Goal: Transaction & Acquisition: Purchase product/service

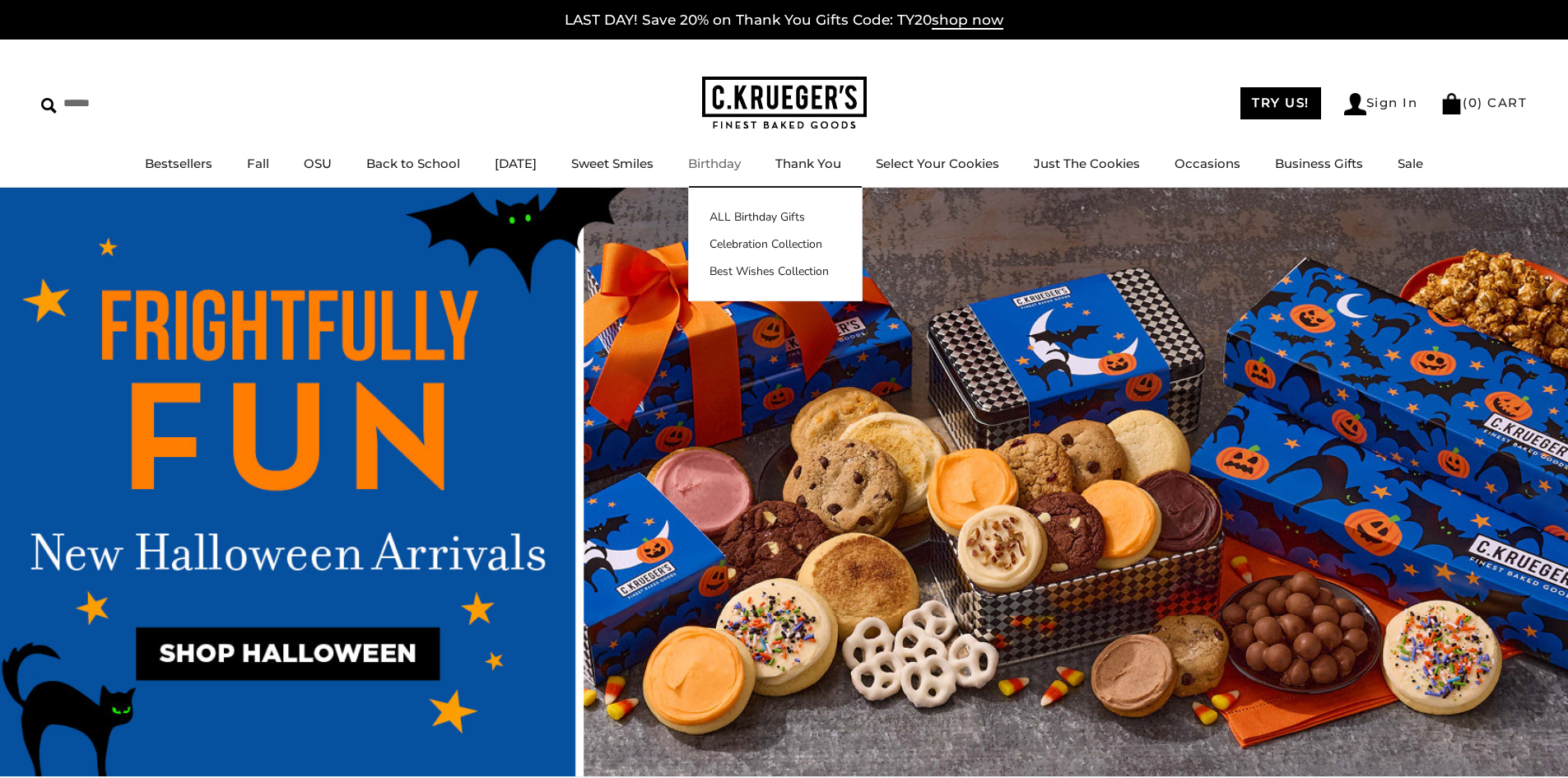
click at [736, 162] on link "Birthday" at bounding box center [714, 163] width 53 height 16
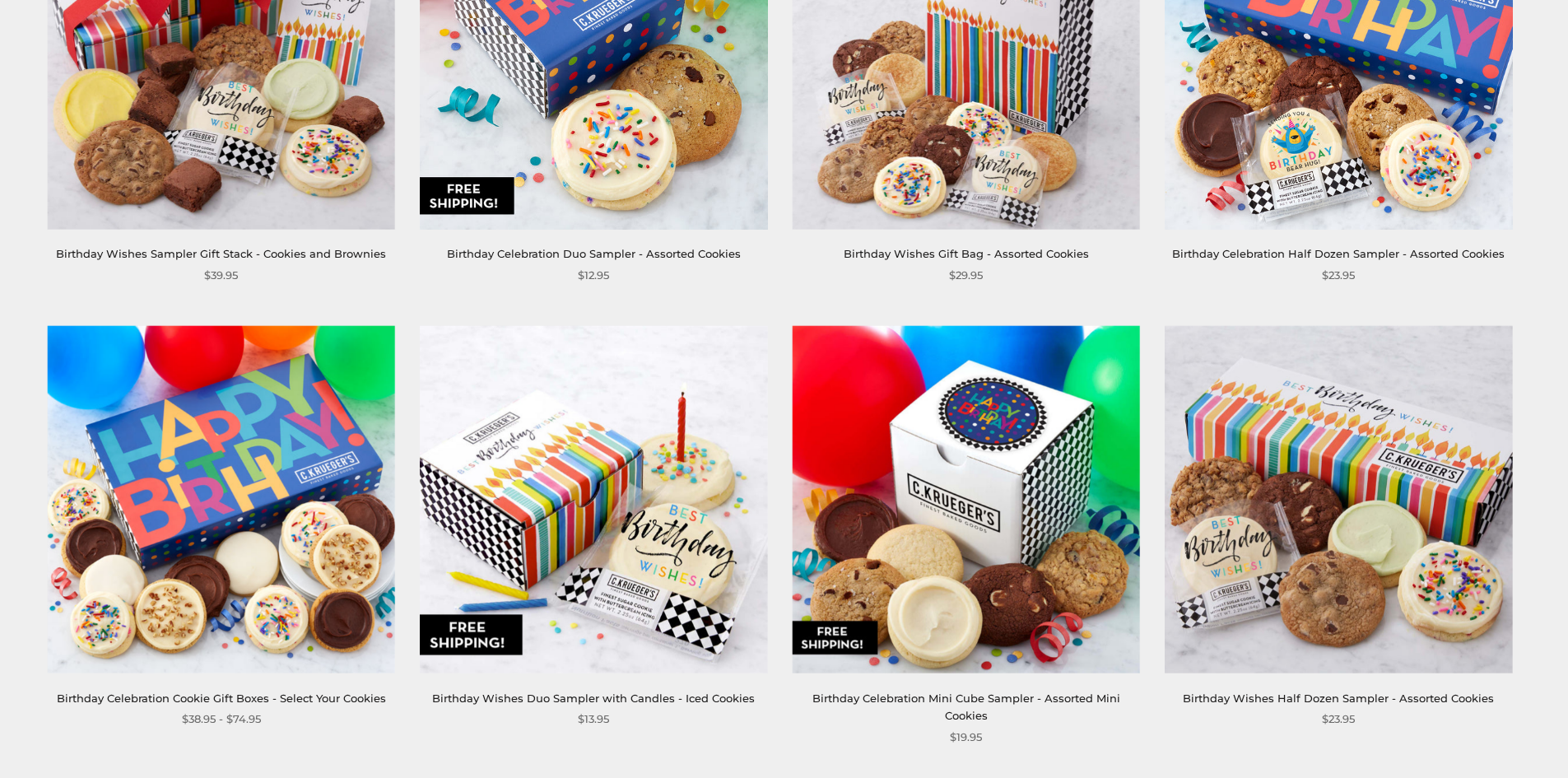
scroll to position [988, 0]
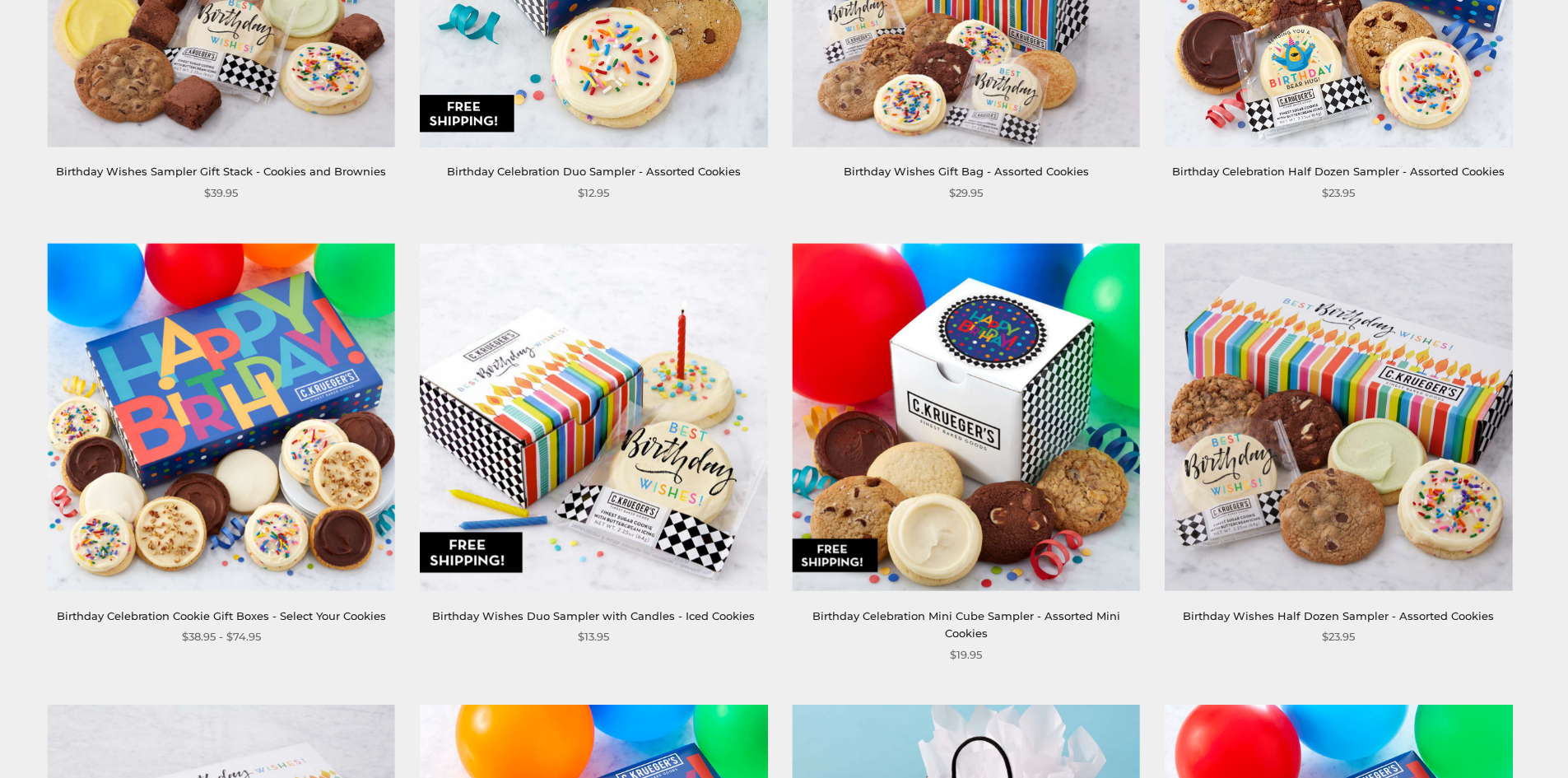
click at [943, 454] on img at bounding box center [966, 416] width 347 height 347
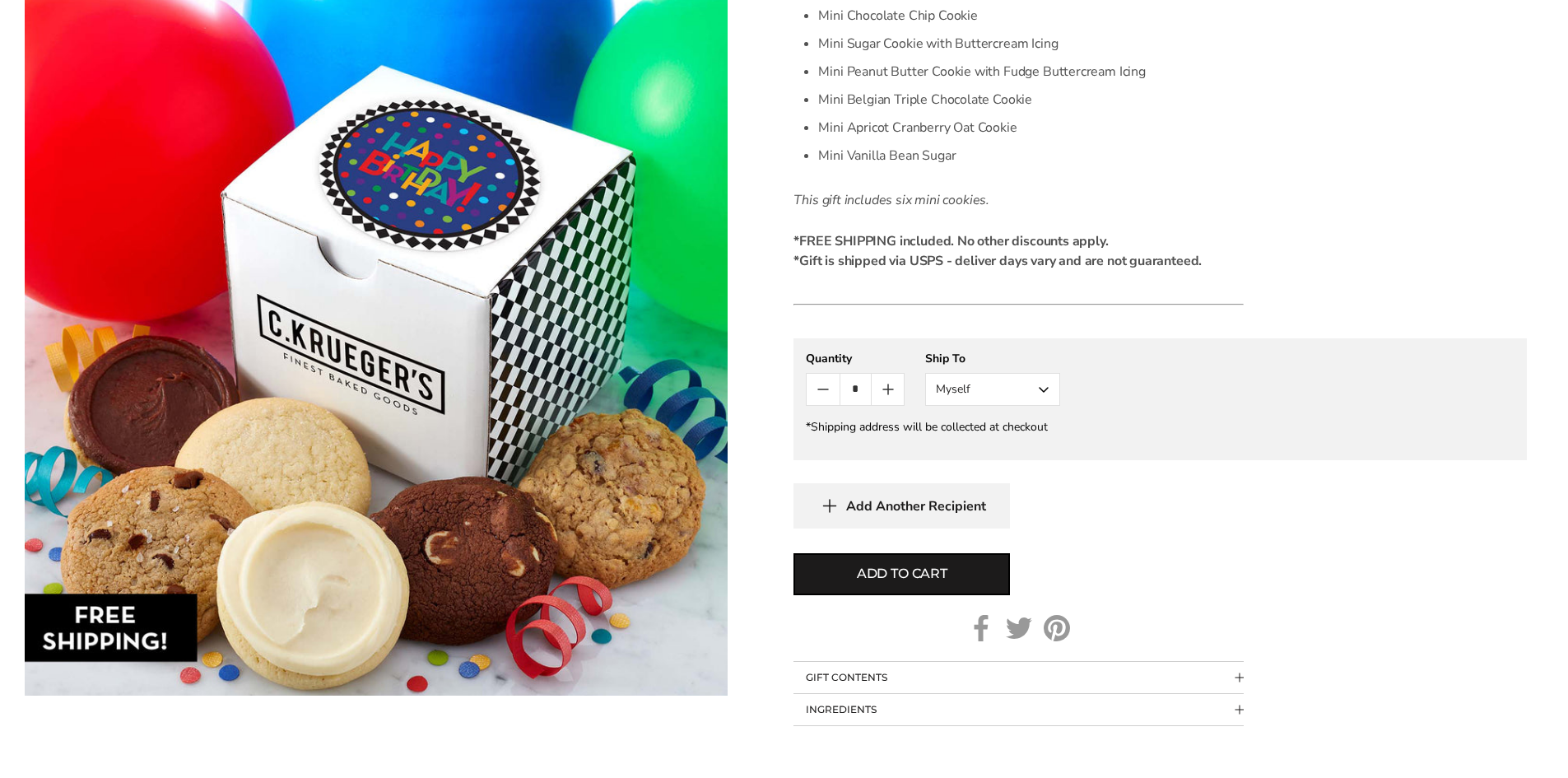
scroll to position [740, 0]
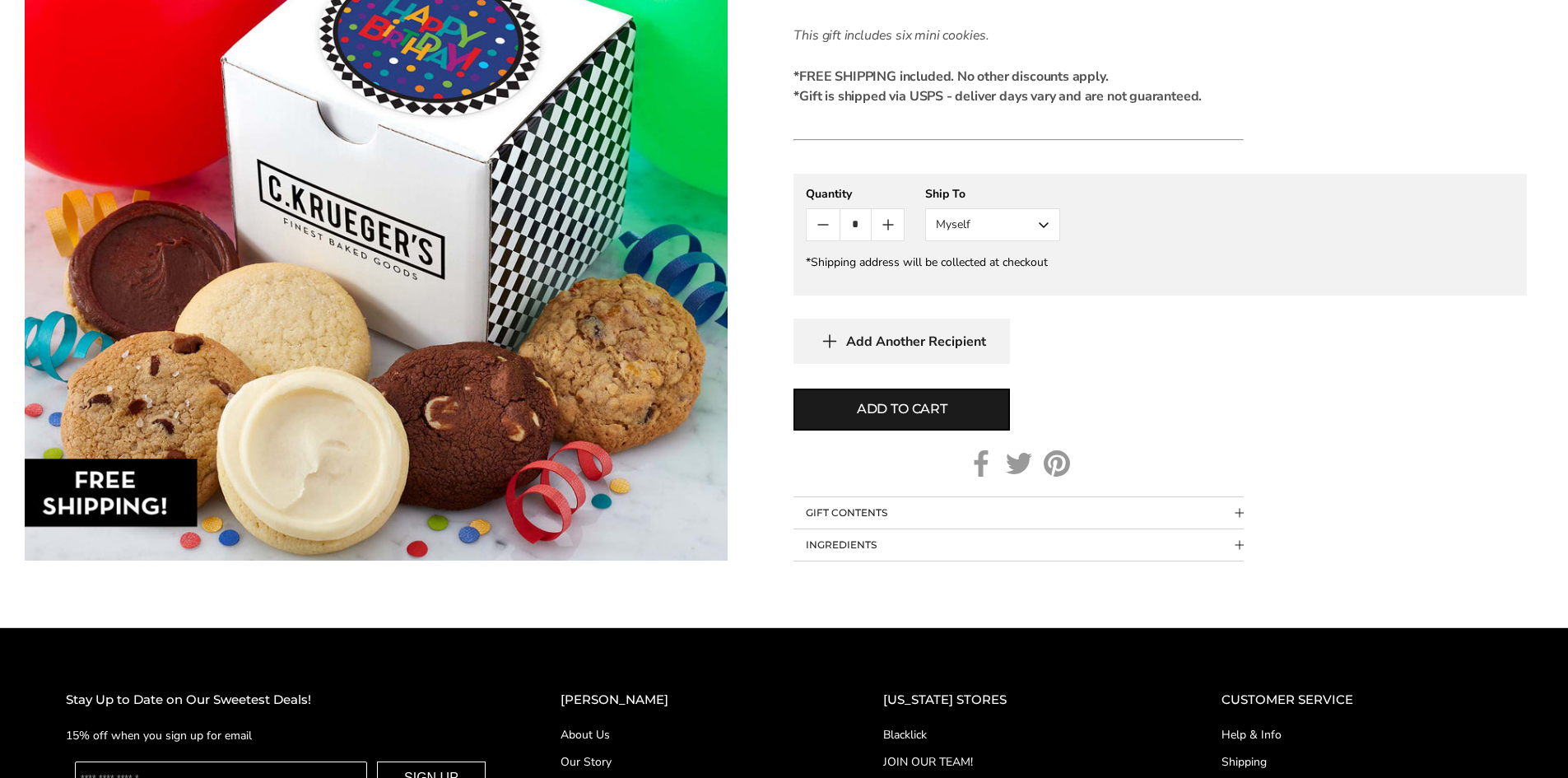
click at [1237, 516] on span "Collapsible block button" at bounding box center [1239, 512] width 9 height 9
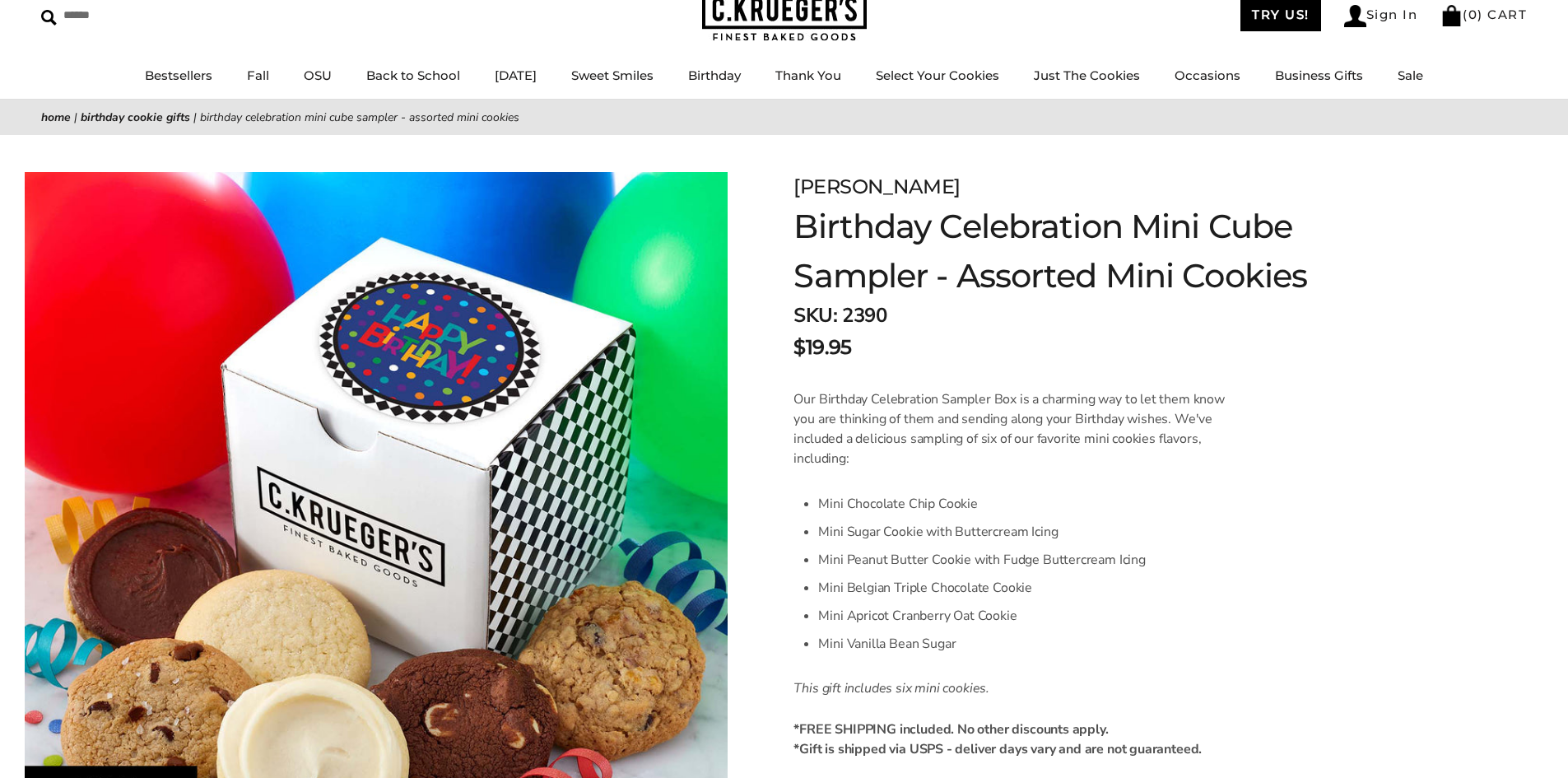
scroll to position [0, 0]
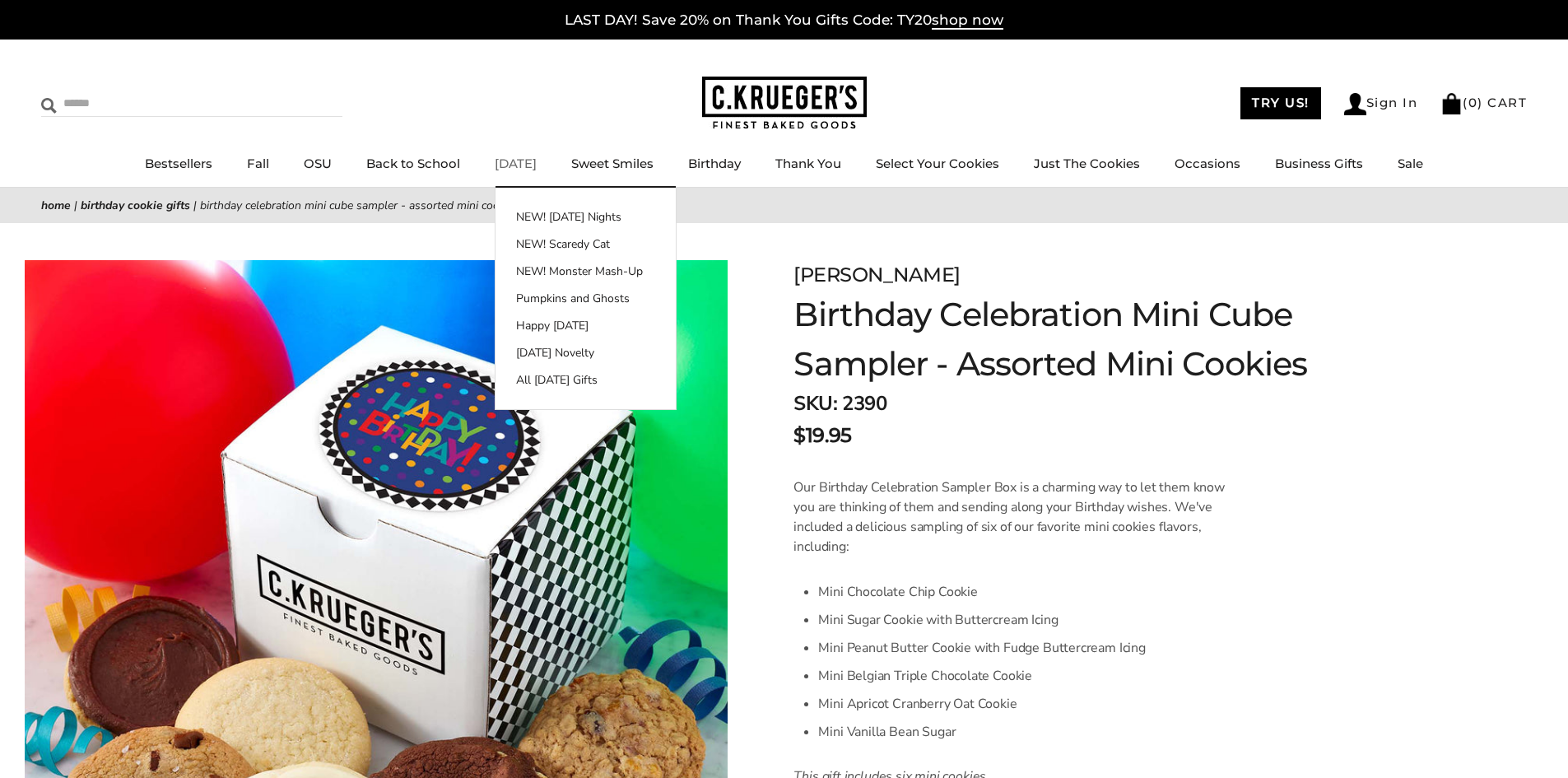
click at [201, 101] on input "Search" at bounding box center [139, 103] width 196 height 25
type input "**********"
click at [298, 90] on input "******" at bounding box center [320, 101] width 44 height 23
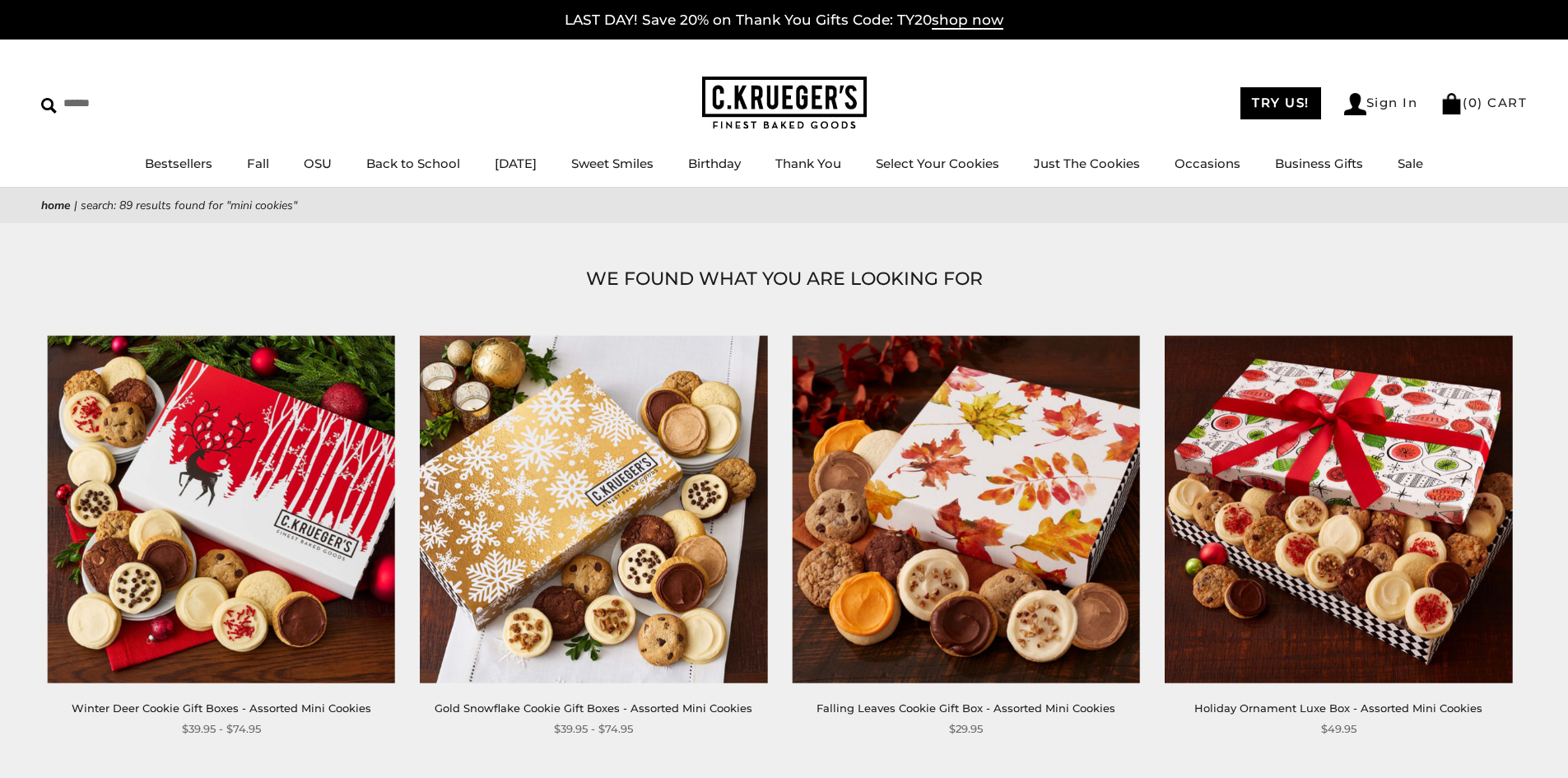
click at [172, 554] on img at bounding box center [221, 508] width 347 height 347
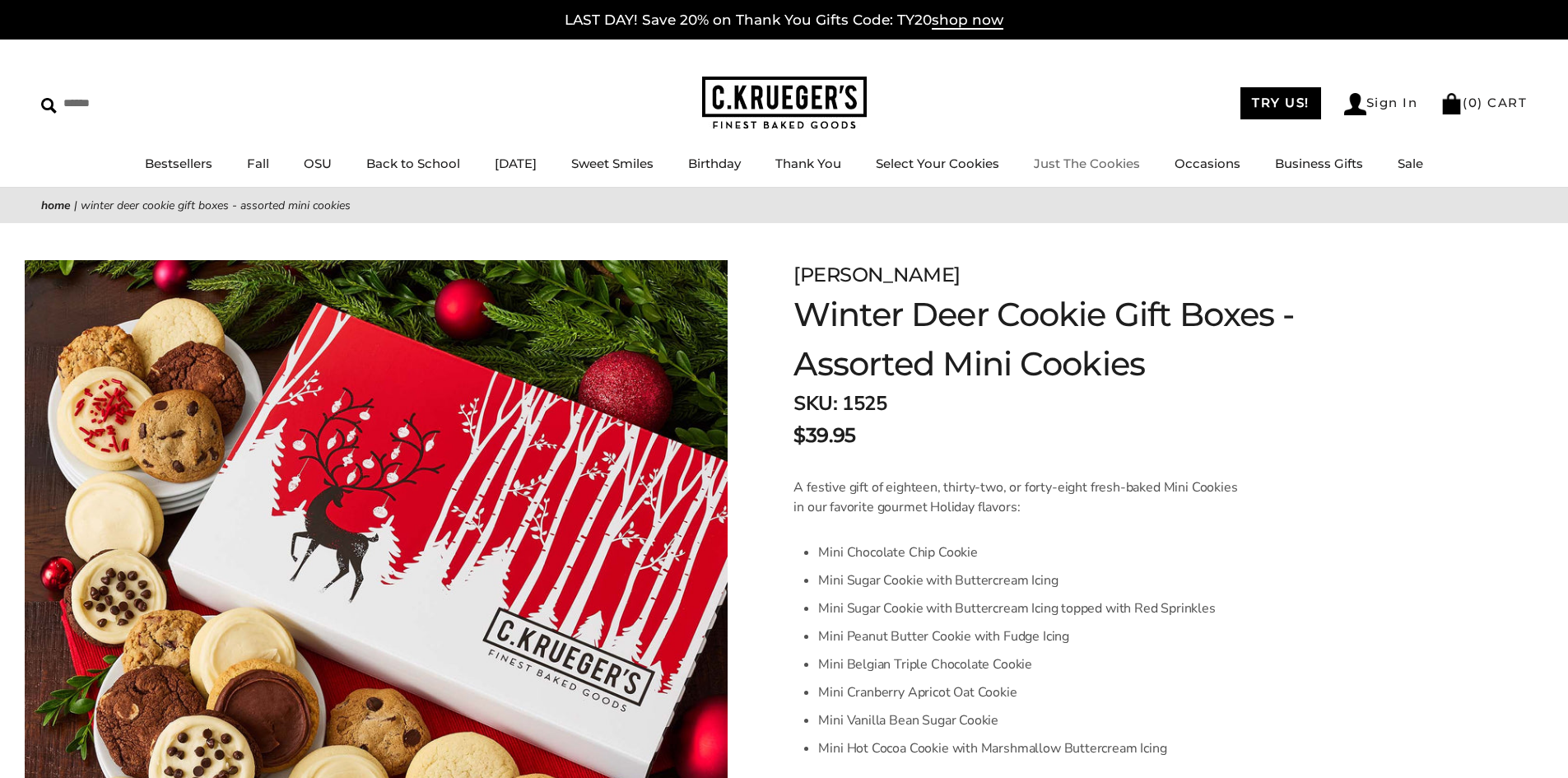
click at [1106, 166] on link "Just The Cookies" at bounding box center [1087, 163] width 106 height 16
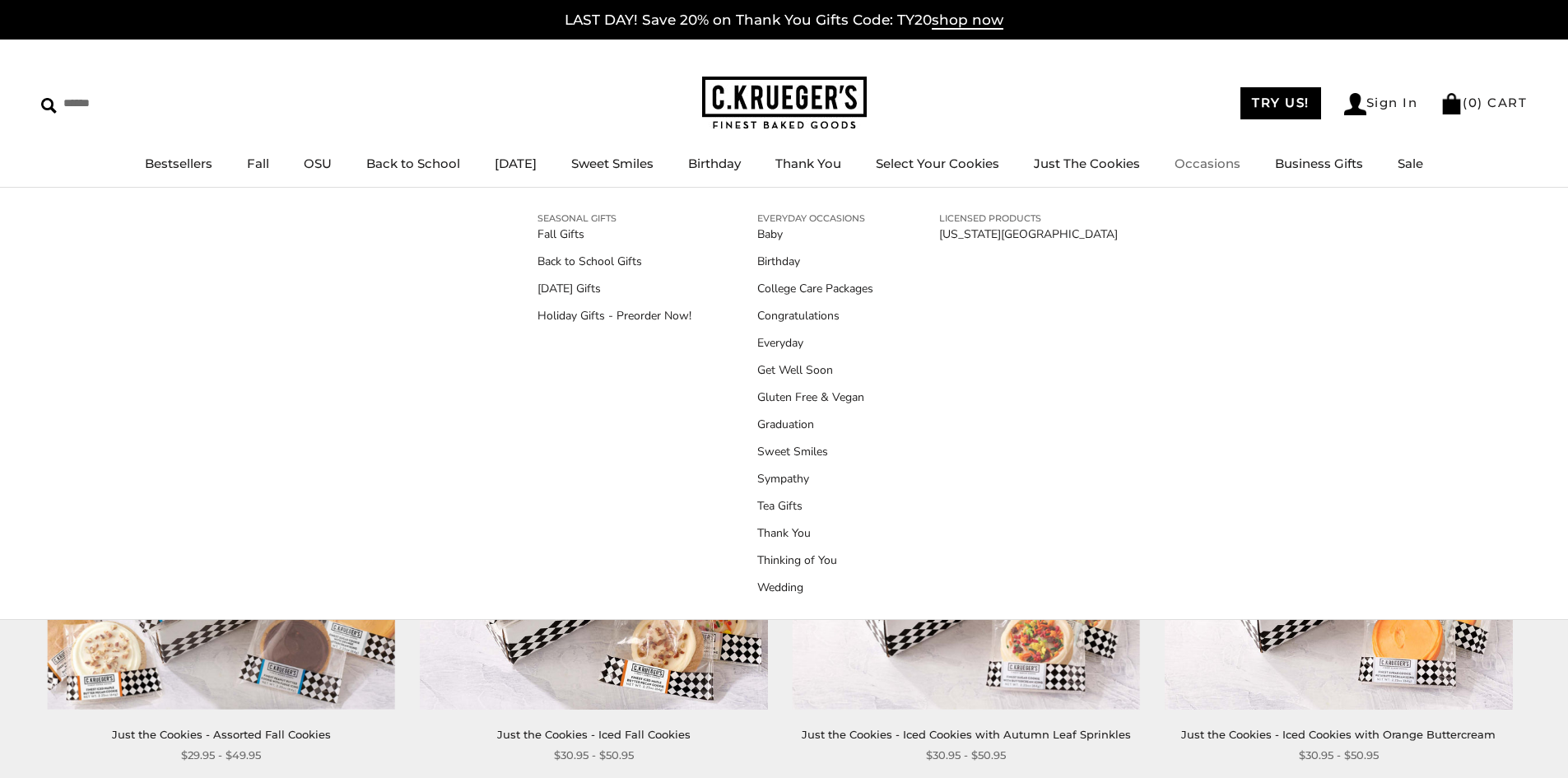
click at [1217, 171] on link "Occasions" at bounding box center [1207, 163] width 66 height 16
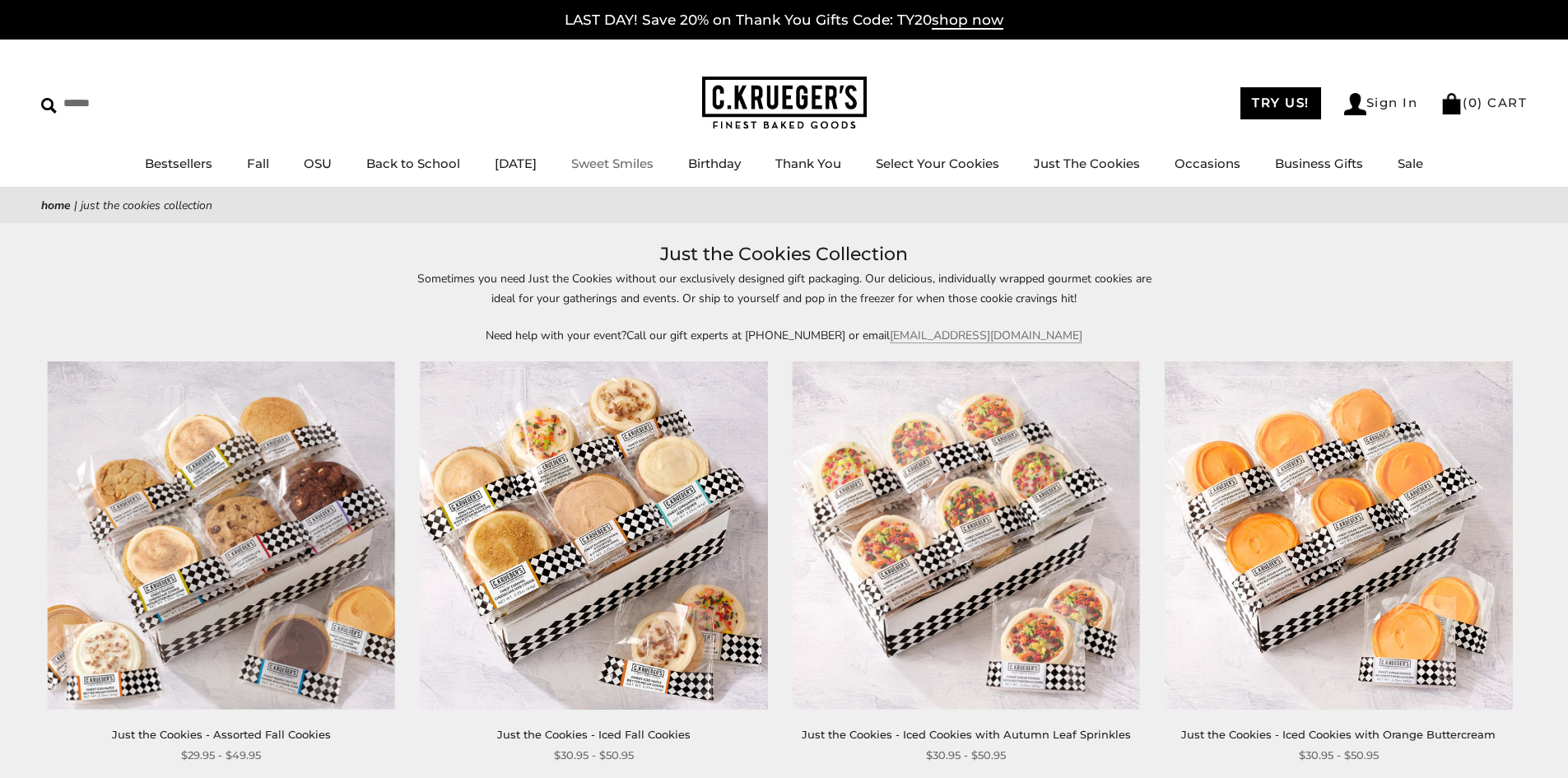
click at [621, 163] on link "Sweet Smiles" at bounding box center [612, 163] width 82 height 16
